Goal: Information Seeking & Learning: Learn about a topic

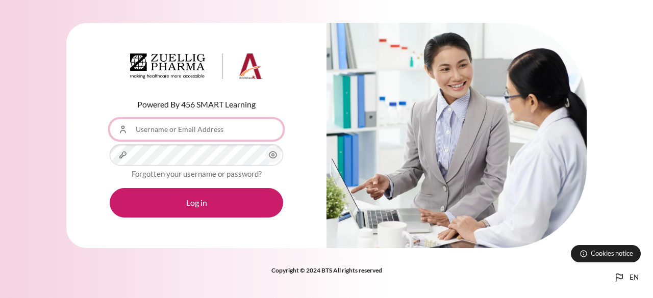
click at [225, 128] on input "Username or Email Address" at bounding box center [196, 129] width 173 height 21
type input "[EMAIL_ADDRESS][DOMAIN_NAME]"
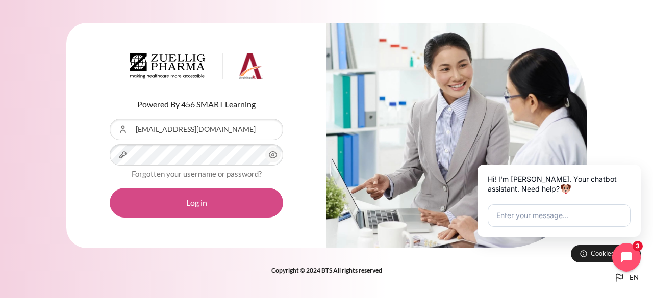
click at [198, 206] on button "Log in" at bounding box center [196, 203] width 173 height 30
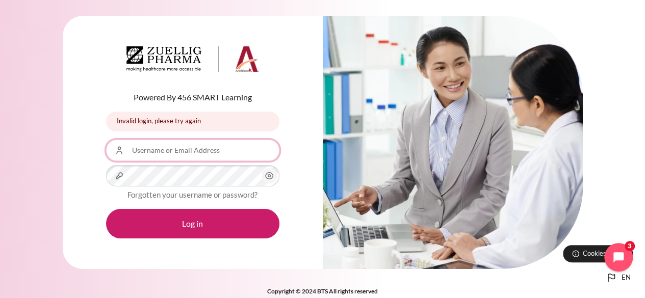
click at [152, 149] on input "Username or Email Address" at bounding box center [192, 150] width 173 height 21
type input "[EMAIL_ADDRESS][DOMAIN_NAME]"
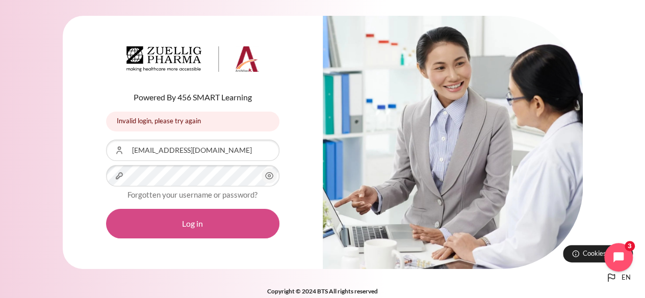
click at [161, 223] on button "Log in" at bounding box center [192, 224] width 173 height 30
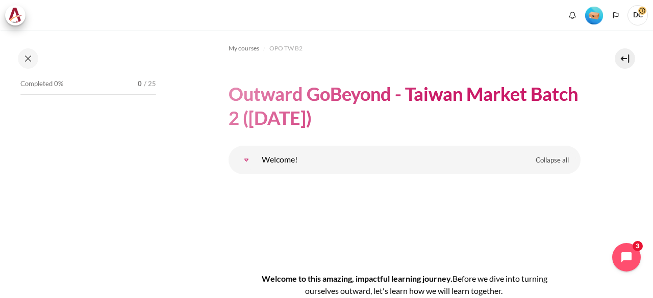
click at [257, 161] on link "Welcome!" at bounding box center [246, 160] width 20 height 20
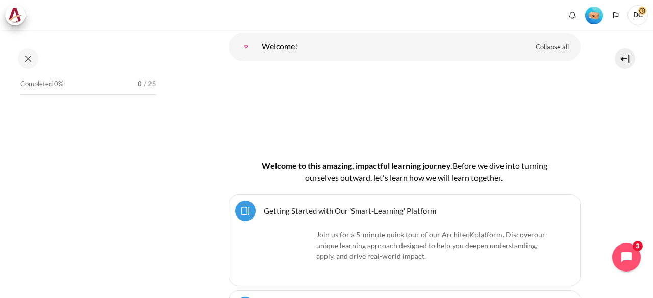
click at [257, 46] on link "Welcome!" at bounding box center [246, 47] width 20 height 20
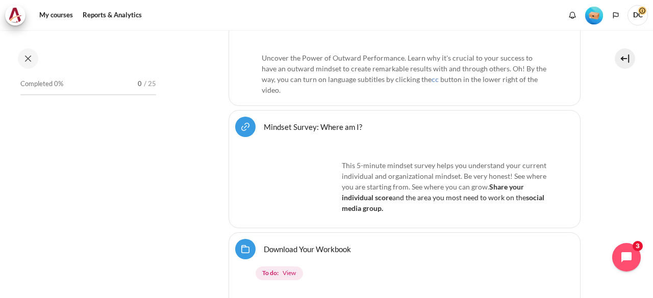
scroll to position [448, 0]
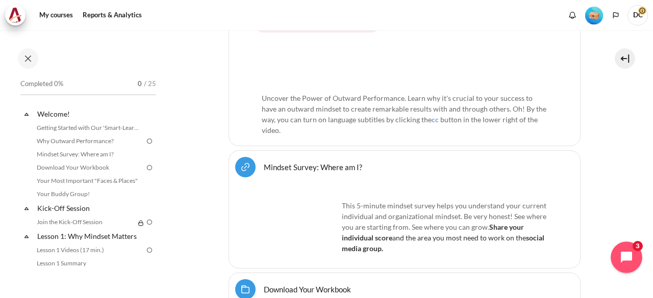
click at [635, 255] on icon "Open chat widget" at bounding box center [632, 258] width 16 height 16
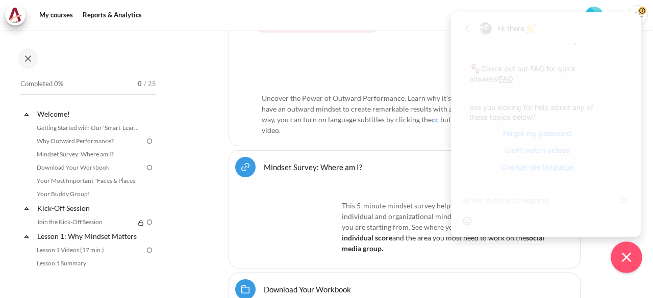
scroll to position [51, 0]
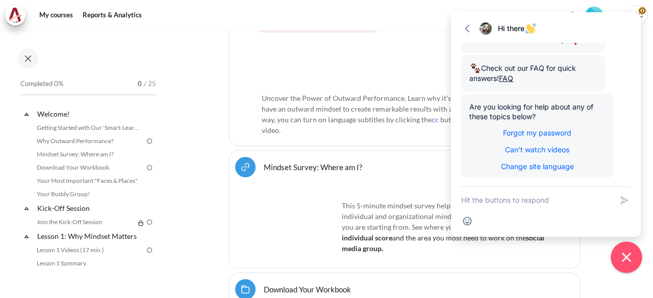
click at [629, 252] on icon "Close chat widget" at bounding box center [627, 258] width 16 height 16
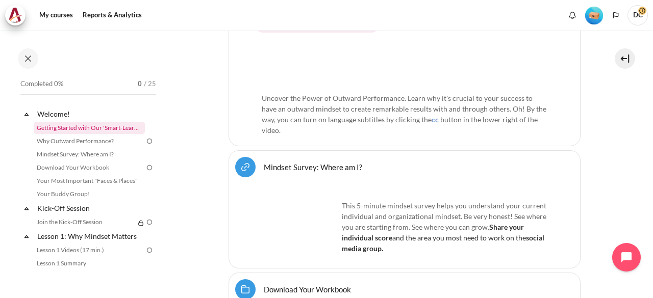
click at [56, 124] on link "Getting Started with Our 'Smart-Learning' Platform" at bounding box center [89, 128] width 111 height 12
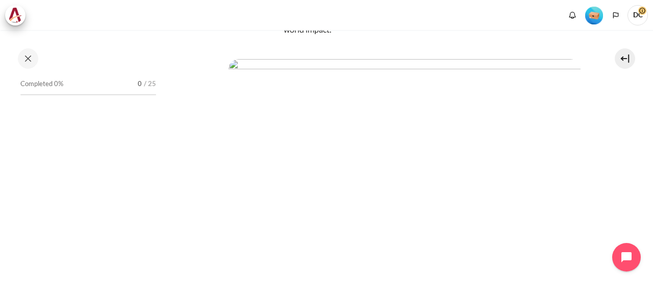
scroll to position [204, 0]
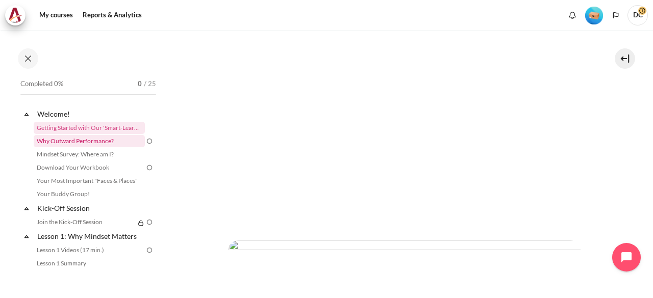
click at [94, 146] on link "Why Outward Performance?" at bounding box center [89, 141] width 111 height 12
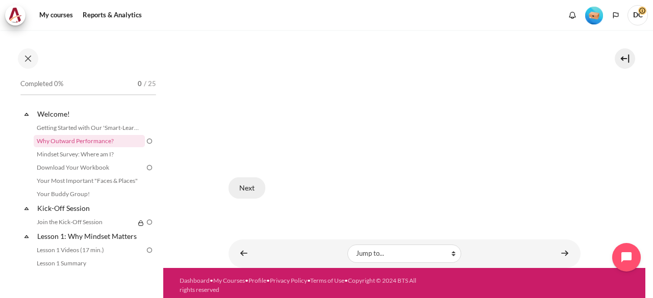
click at [241, 186] on button "Next" at bounding box center [246, 187] width 37 height 21
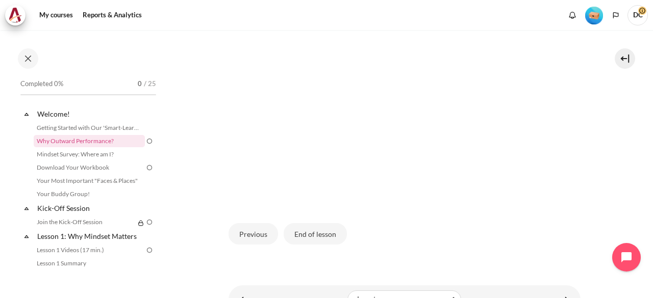
scroll to position [352, 0]
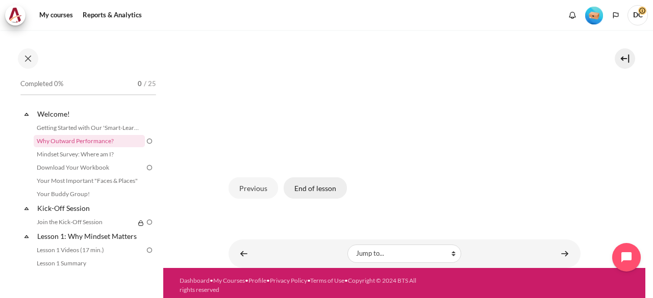
click at [331, 186] on button "End of lesson" at bounding box center [315, 187] width 63 height 21
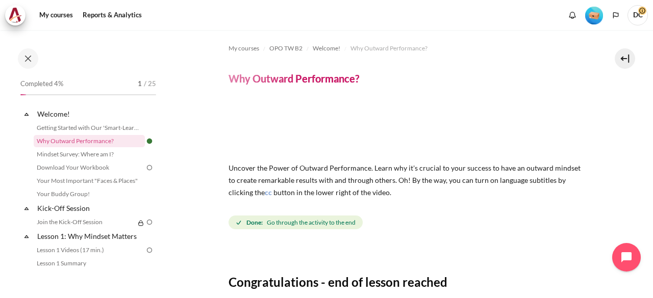
scroll to position [51, 0]
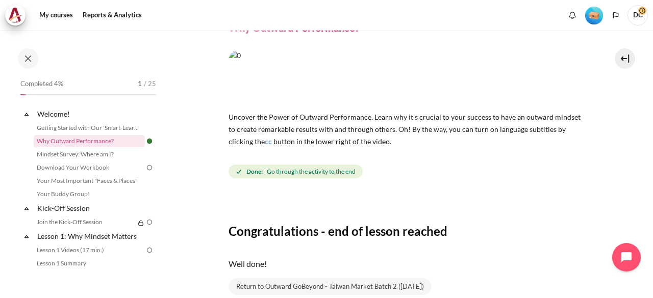
click at [341, 173] on span "Go through the activity to the end" at bounding box center [311, 171] width 89 height 9
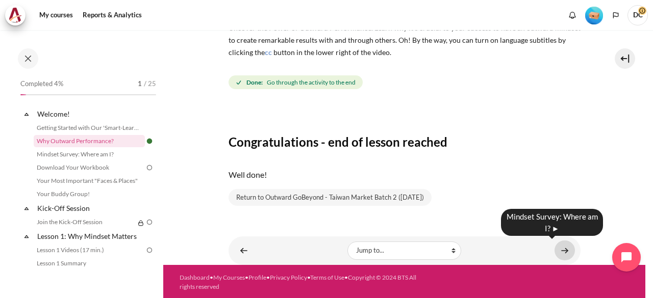
click at [562, 250] on link "Content" at bounding box center [564, 251] width 20 height 20
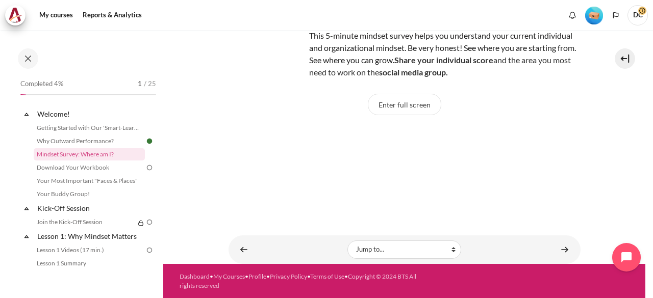
scroll to position [8, 0]
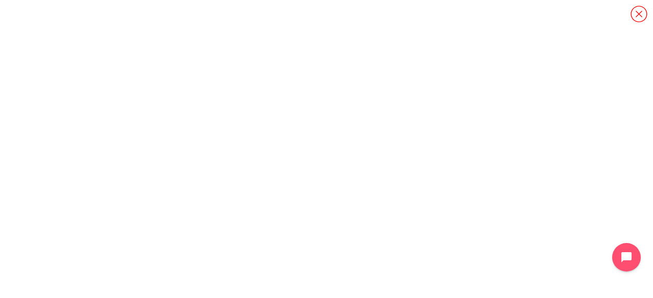
click at [642, 14] on icon "Content" at bounding box center [639, 14] width 18 height 18
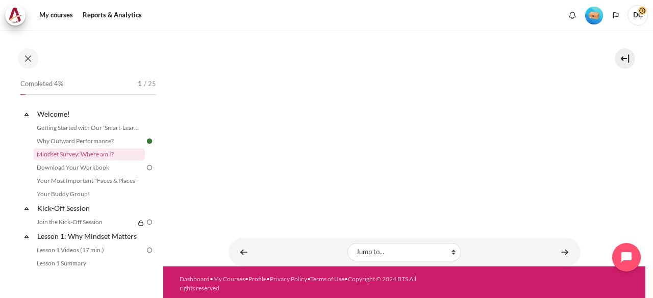
scroll to position [266, 0]
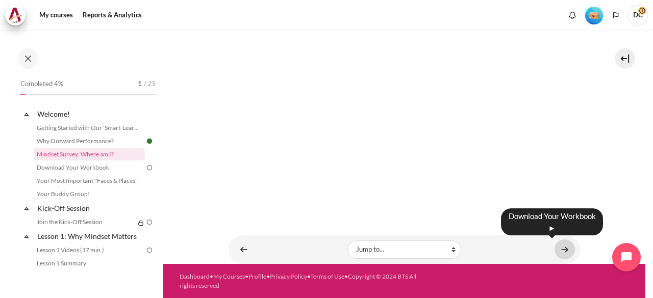
click at [559, 251] on link "Content" at bounding box center [564, 250] width 20 height 20
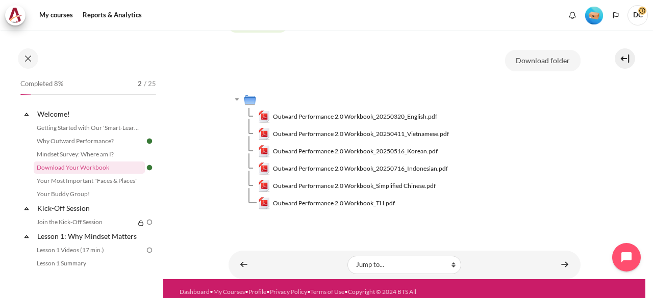
scroll to position [184, 0]
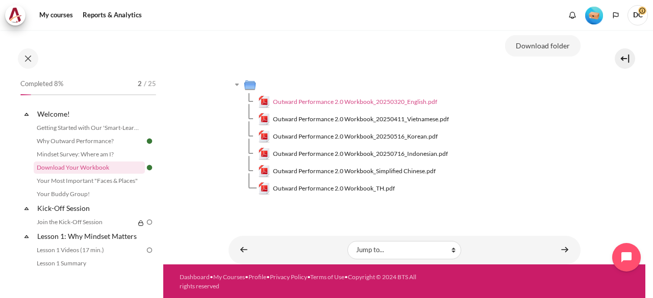
click at [408, 104] on span "Outward Performance 2.0 Workbook_20250320_English.pdf" at bounding box center [355, 101] width 164 height 9
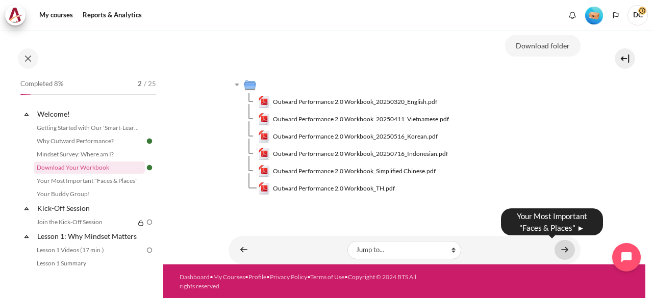
click at [560, 248] on link "Content" at bounding box center [564, 250] width 20 height 20
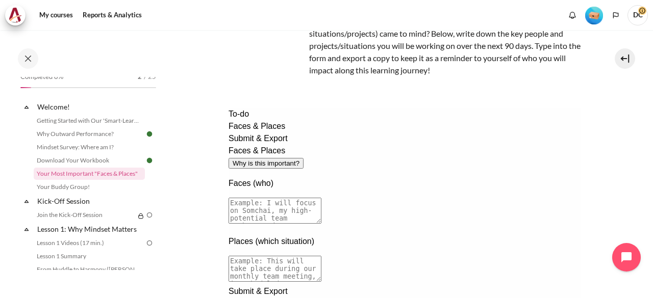
scroll to position [102, 0]
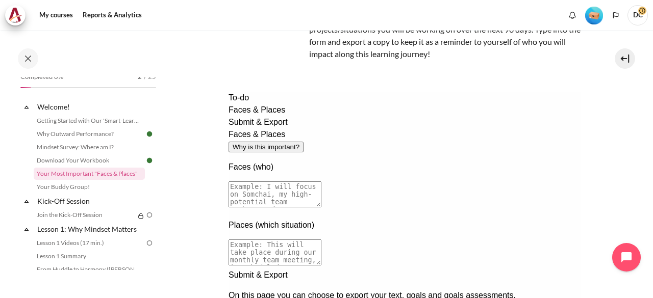
click at [321, 182] on textarea at bounding box center [274, 195] width 93 height 26
